Goal: Information Seeking & Learning: Learn about a topic

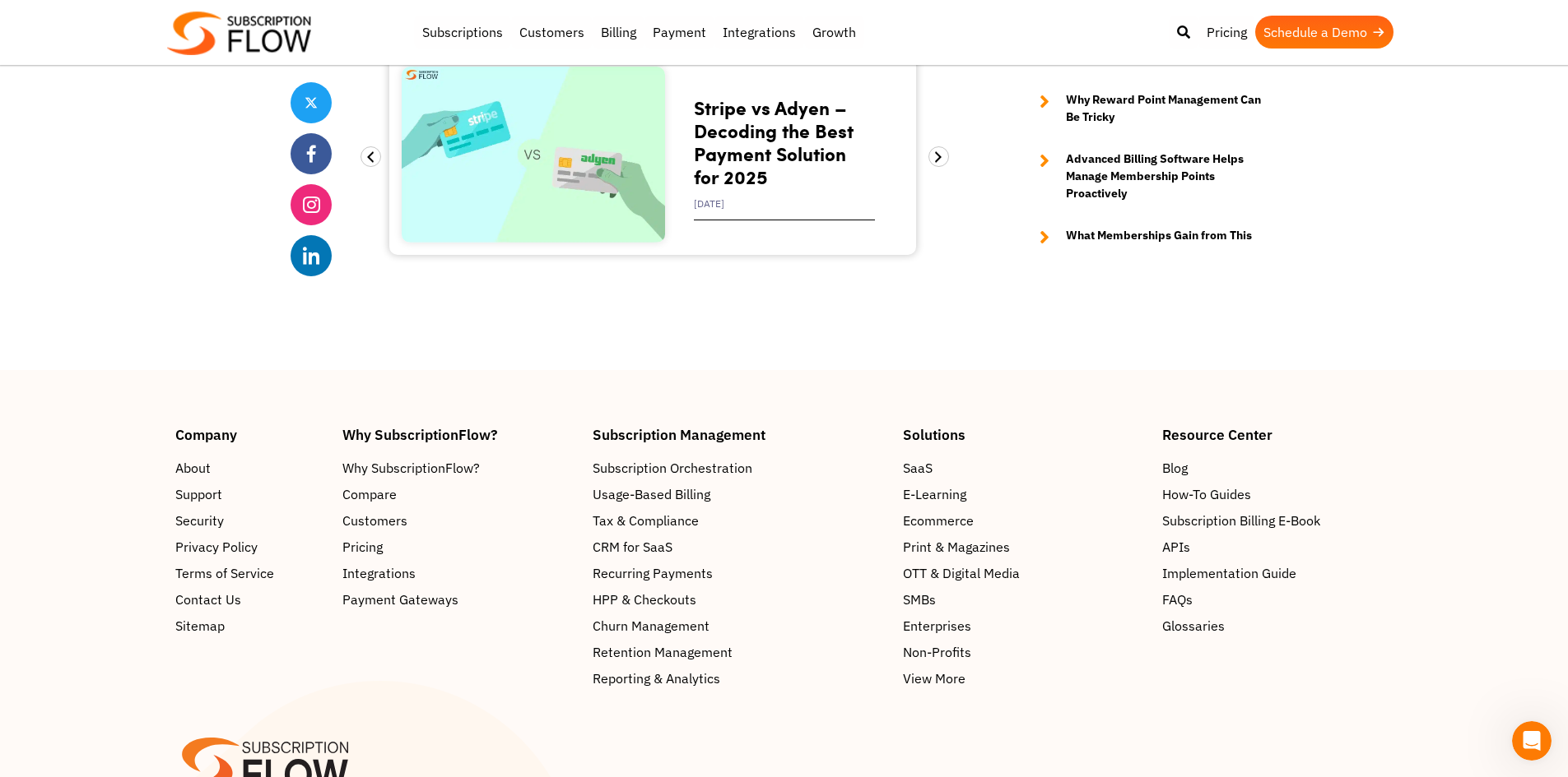
scroll to position [6169, 0]
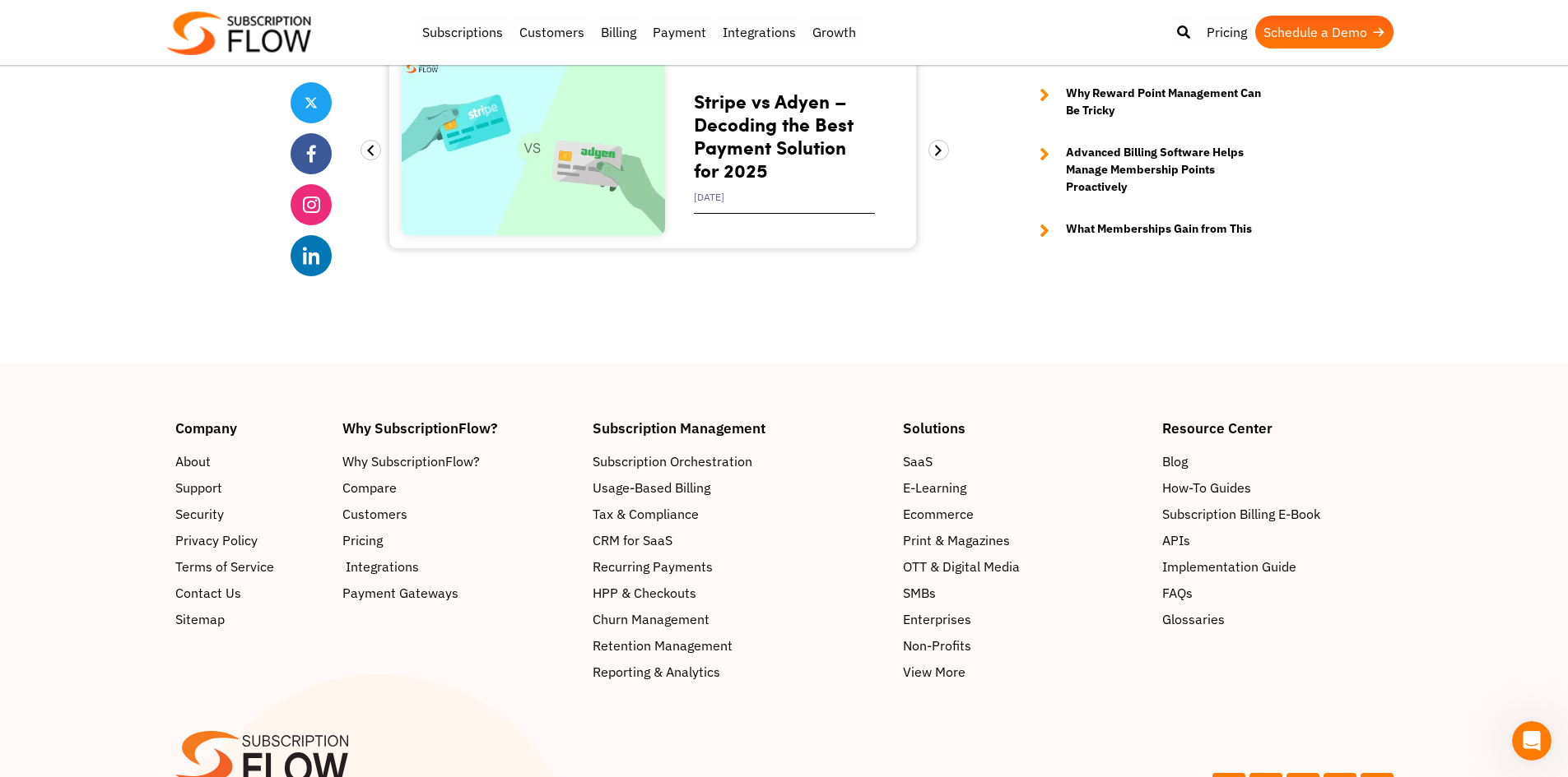
click at [387, 557] on span "Integrations" at bounding box center [382, 567] width 73 height 20
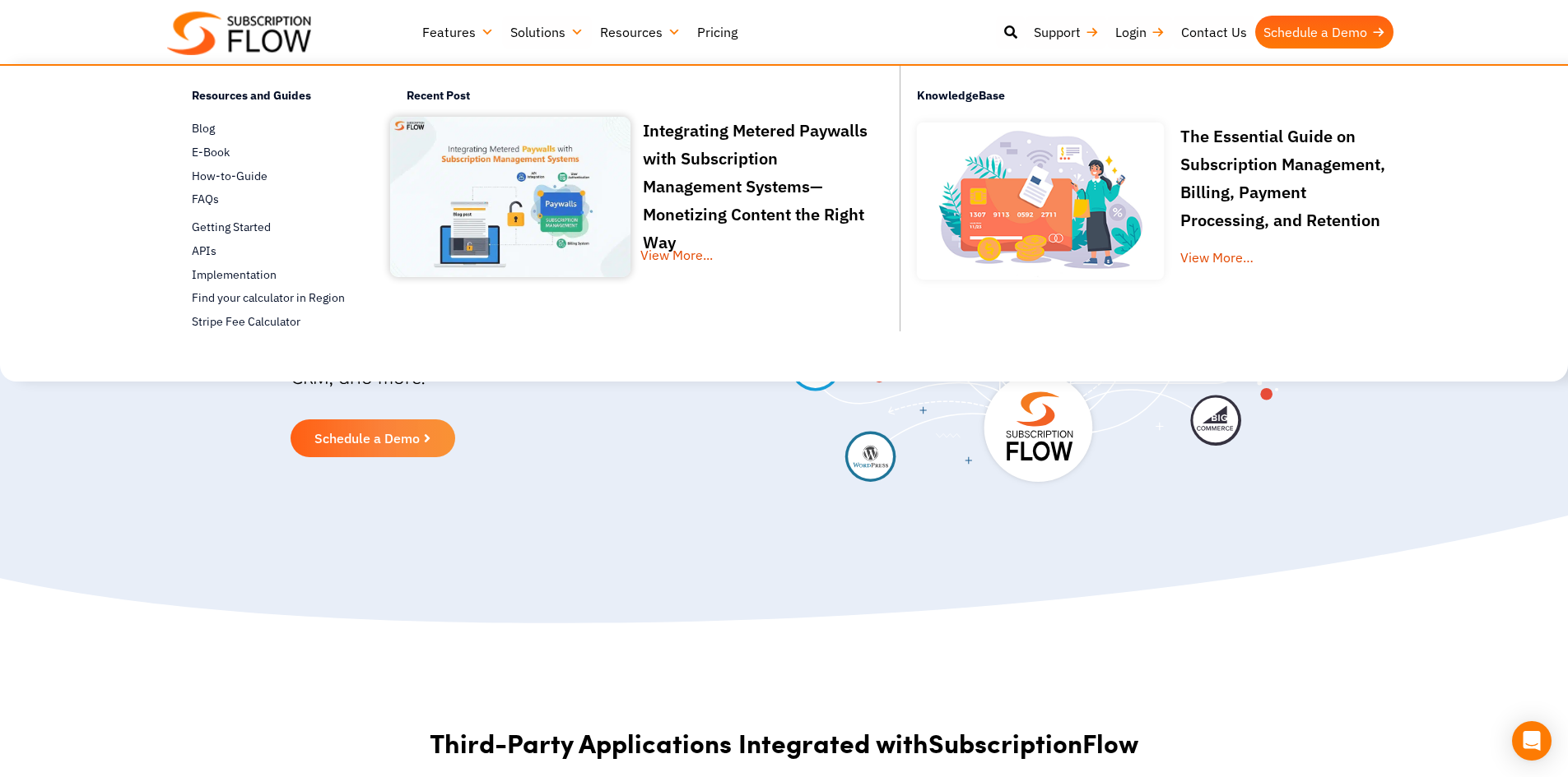
click at [719, 34] on link "Pricing" at bounding box center [717, 32] width 57 height 33
